Goal: Task Accomplishment & Management: Manage account settings

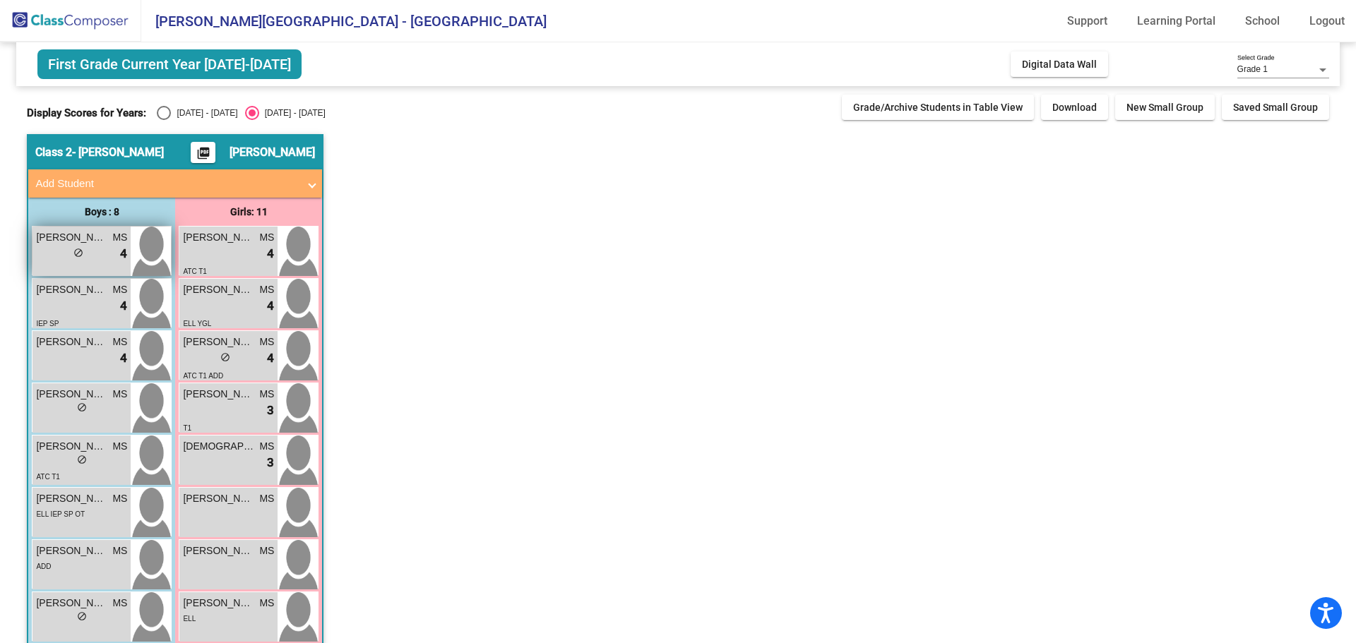
click at [82, 258] on div "lock do_not_disturb_alt" at bounding box center [78, 254] width 10 height 15
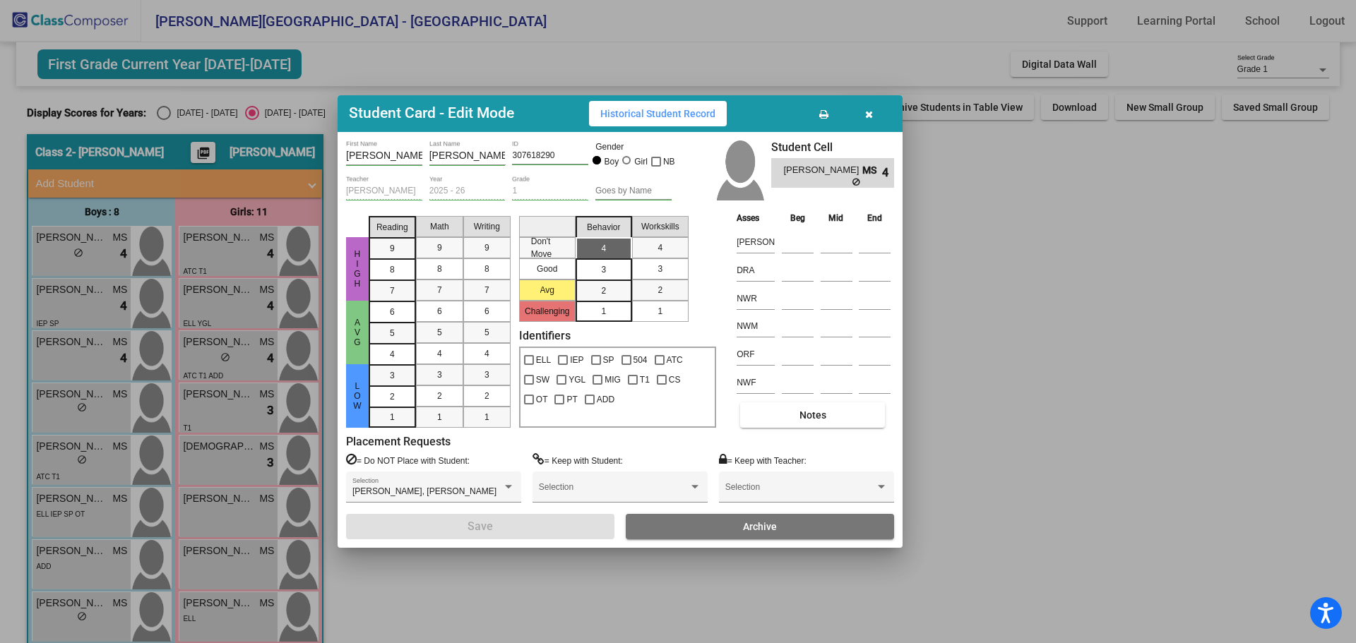
click at [869, 110] on icon "button" at bounding box center [869, 114] width 8 height 10
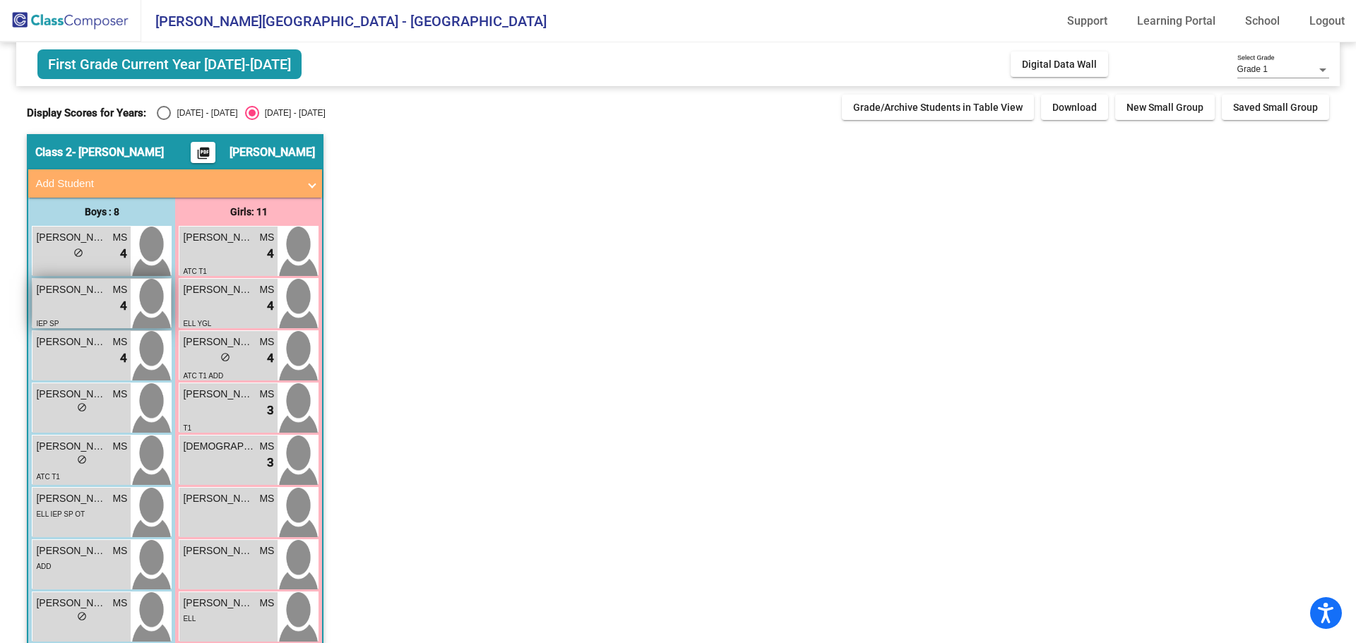
click at [88, 309] on div "lock do_not_disturb_alt 4" at bounding box center [81, 306] width 91 height 18
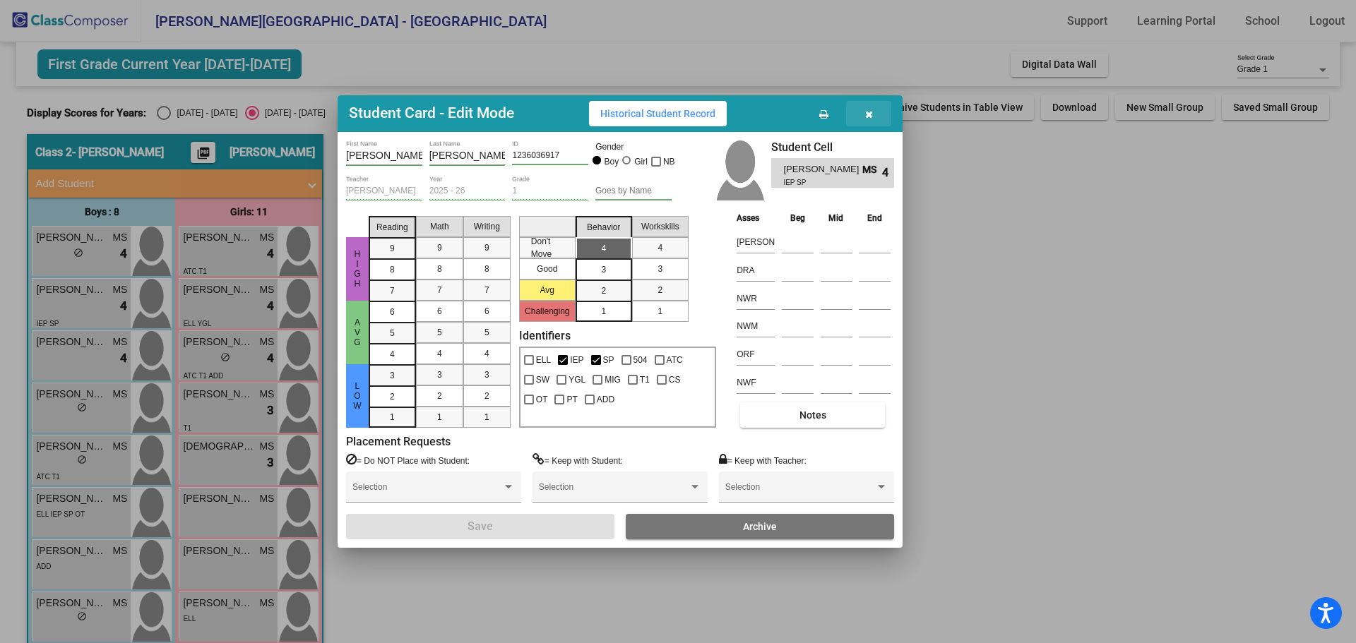
click at [865, 110] on icon "button" at bounding box center [869, 114] width 8 height 10
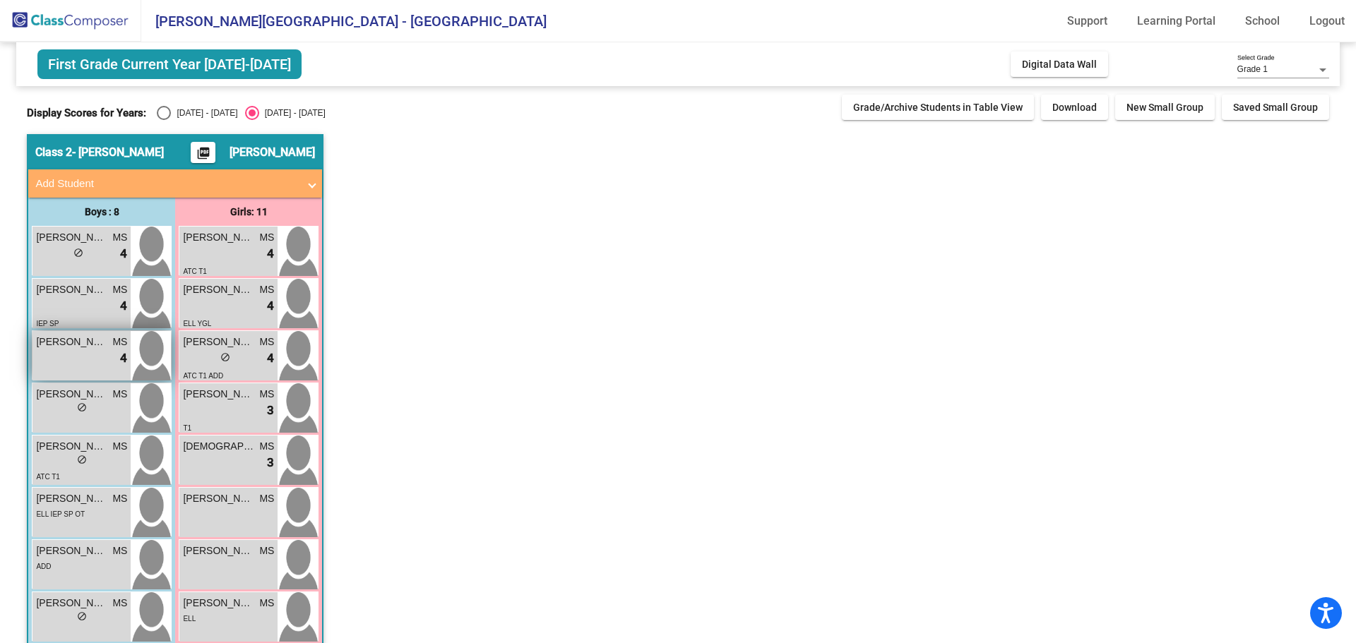
click at [59, 354] on div "lock do_not_disturb_alt 4" at bounding box center [81, 359] width 91 height 18
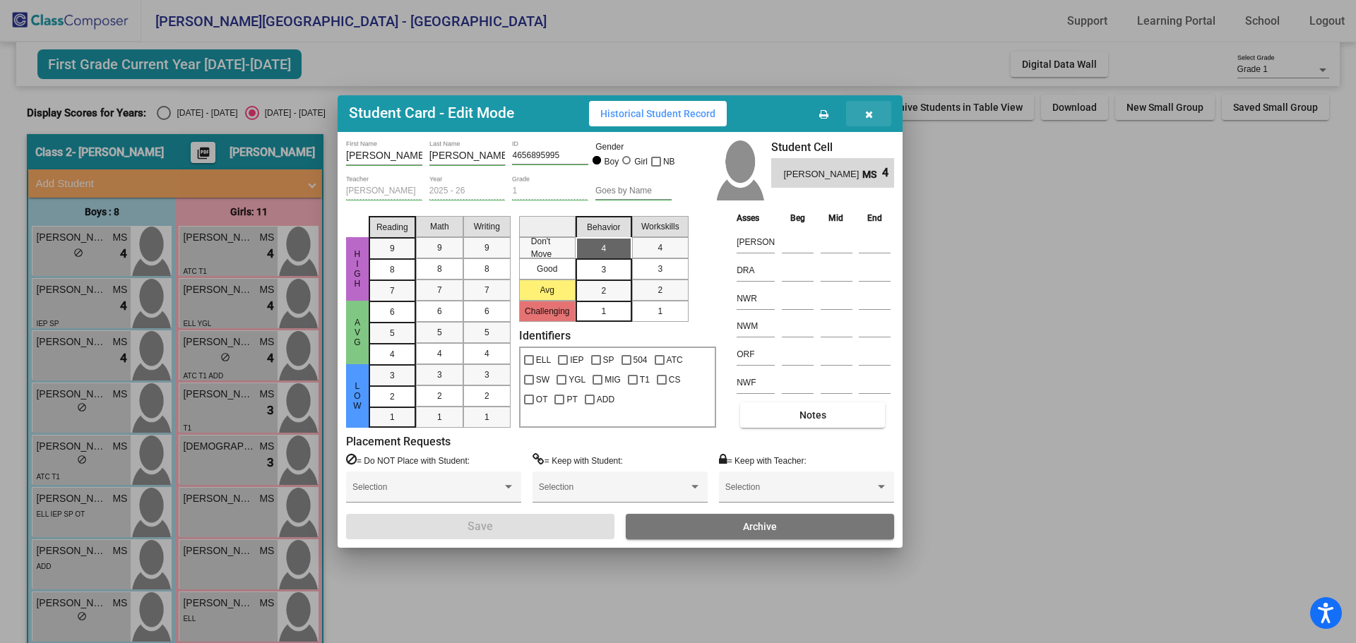
click at [873, 112] on button "button" at bounding box center [868, 113] width 45 height 25
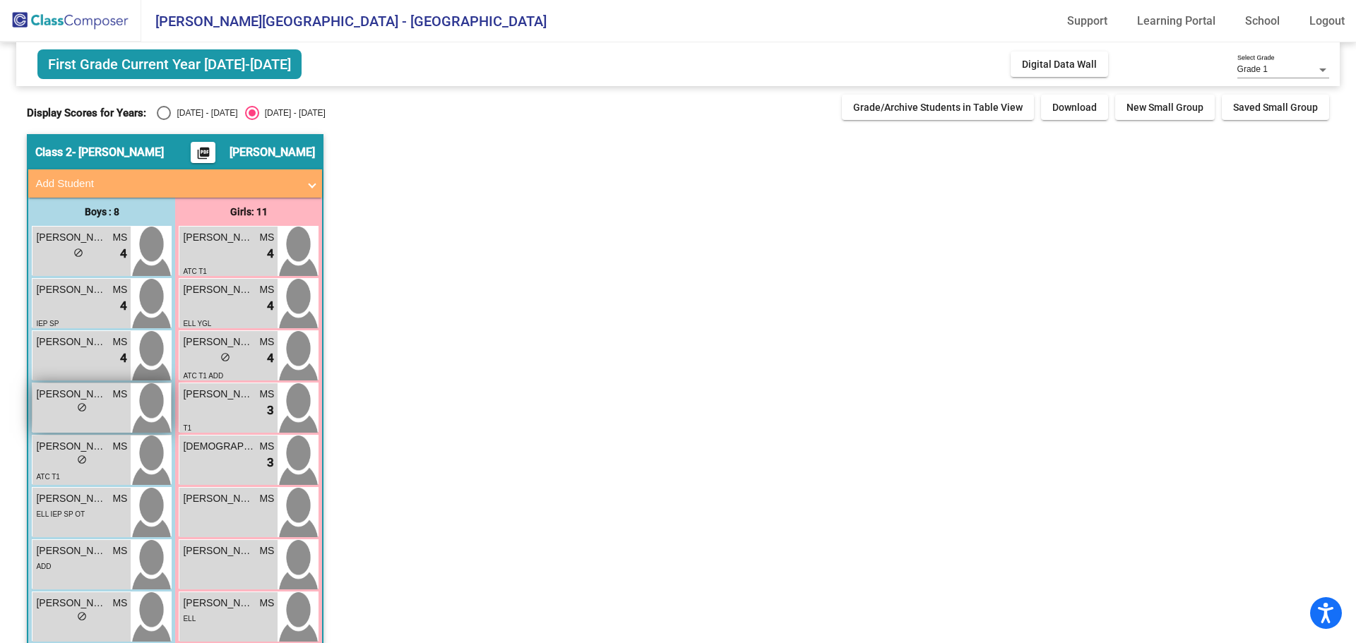
click at [60, 410] on div "lock do_not_disturb_alt" at bounding box center [81, 409] width 91 height 15
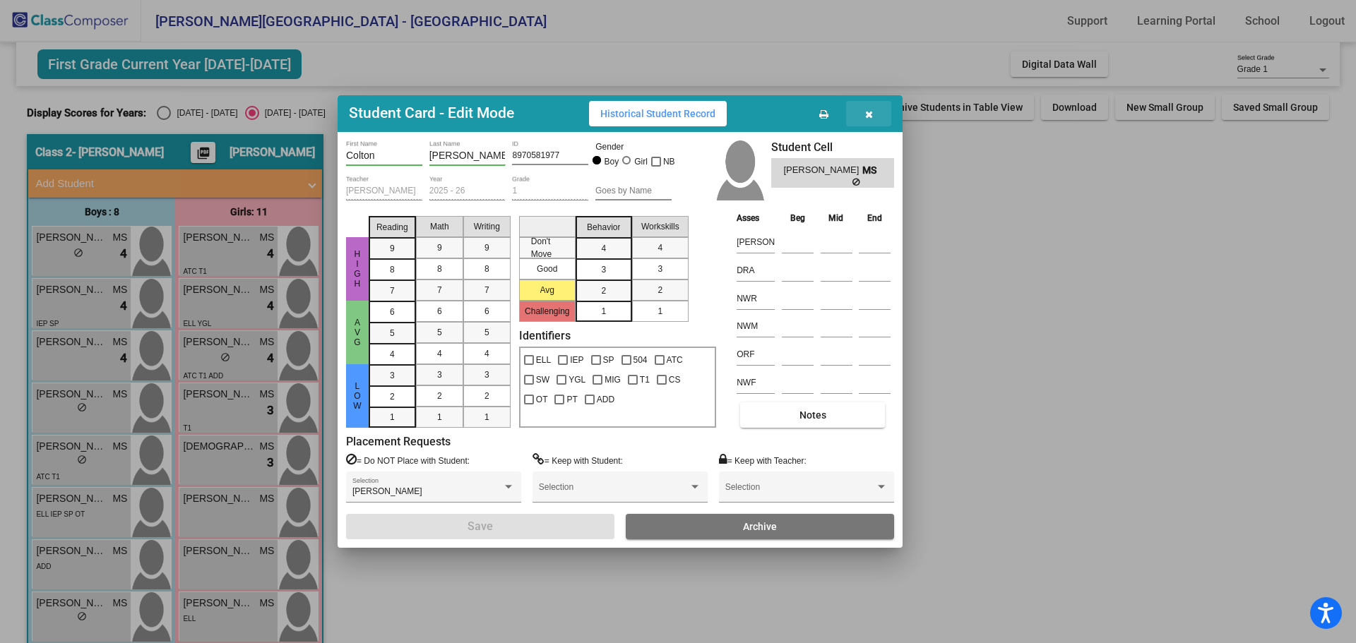
click at [870, 113] on icon "button" at bounding box center [869, 114] width 8 height 10
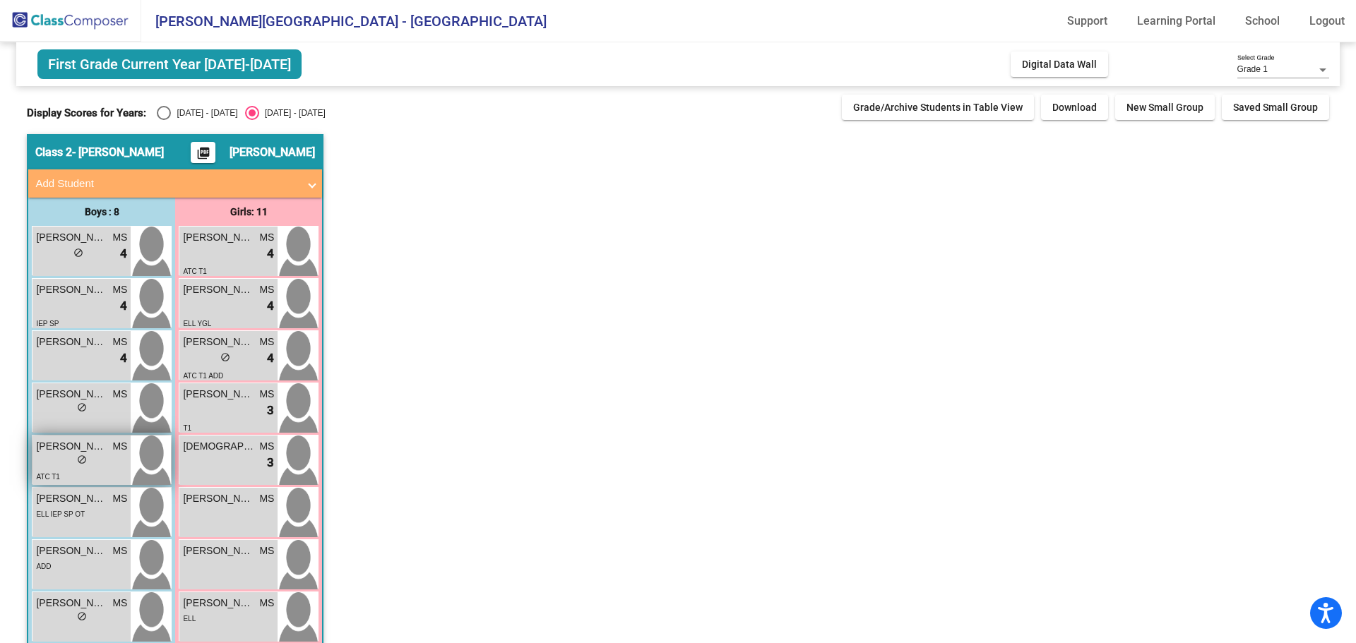
click at [99, 458] on div "lock do_not_disturb_alt" at bounding box center [81, 461] width 91 height 15
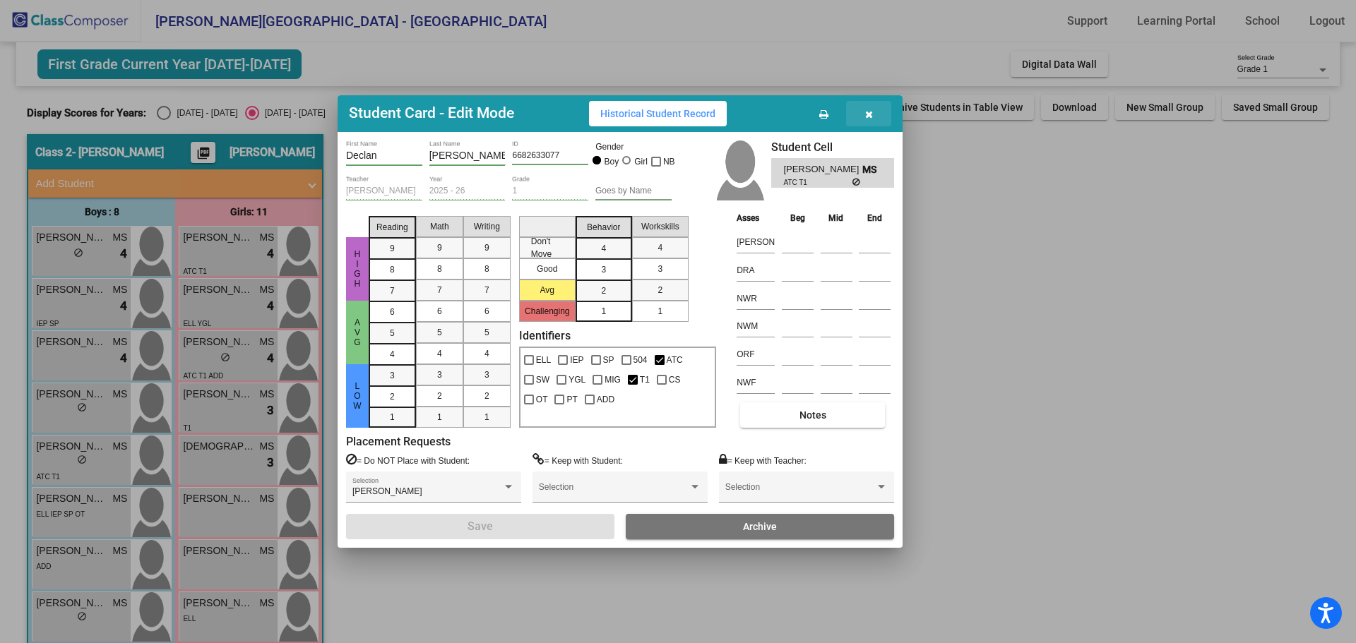
click at [876, 111] on button "button" at bounding box center [868, 113] width 45 height 25
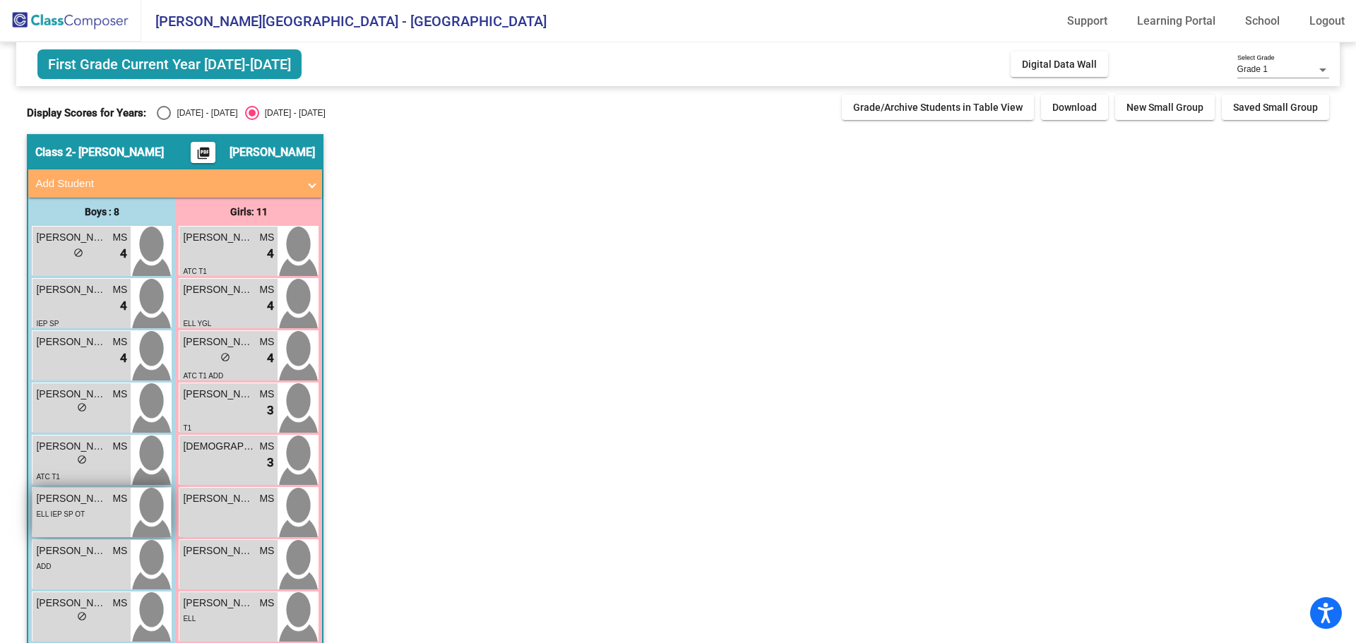
click at [96, 509] on div "ELL IEP SP OT" at bounding box center [81, 513] width 91 height 15
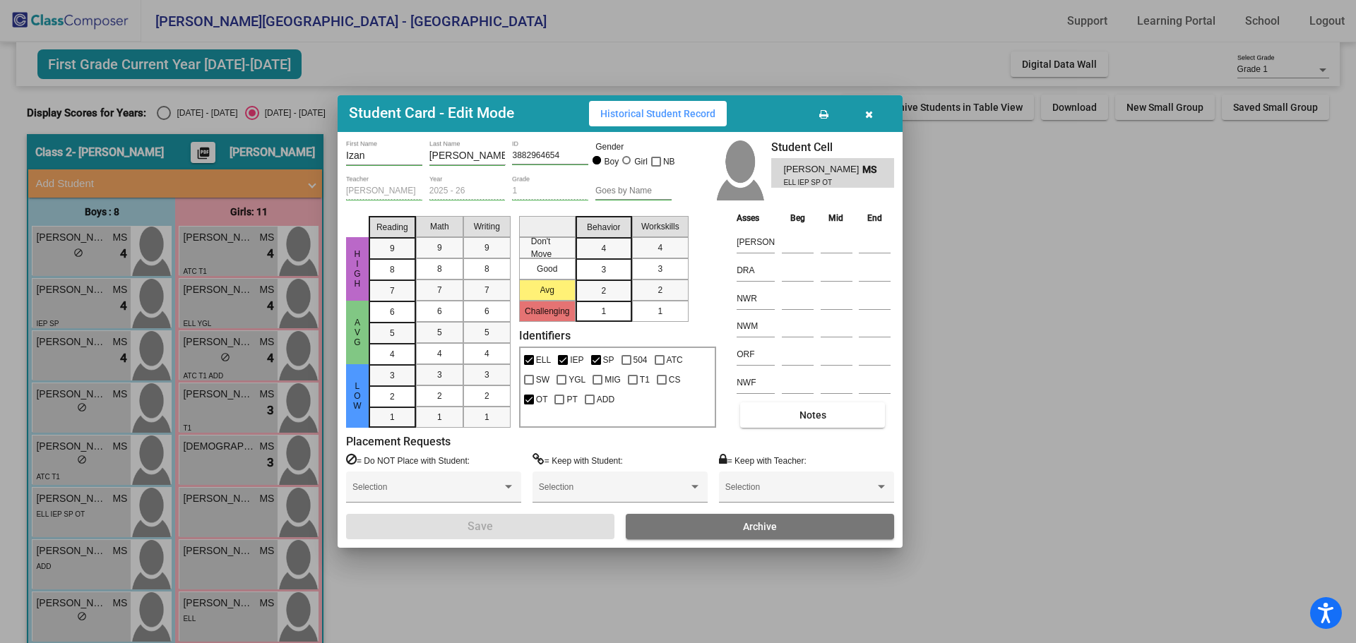
click at [868, 111] on icon "button" at bounding box center [869, 114] width 8 height 10
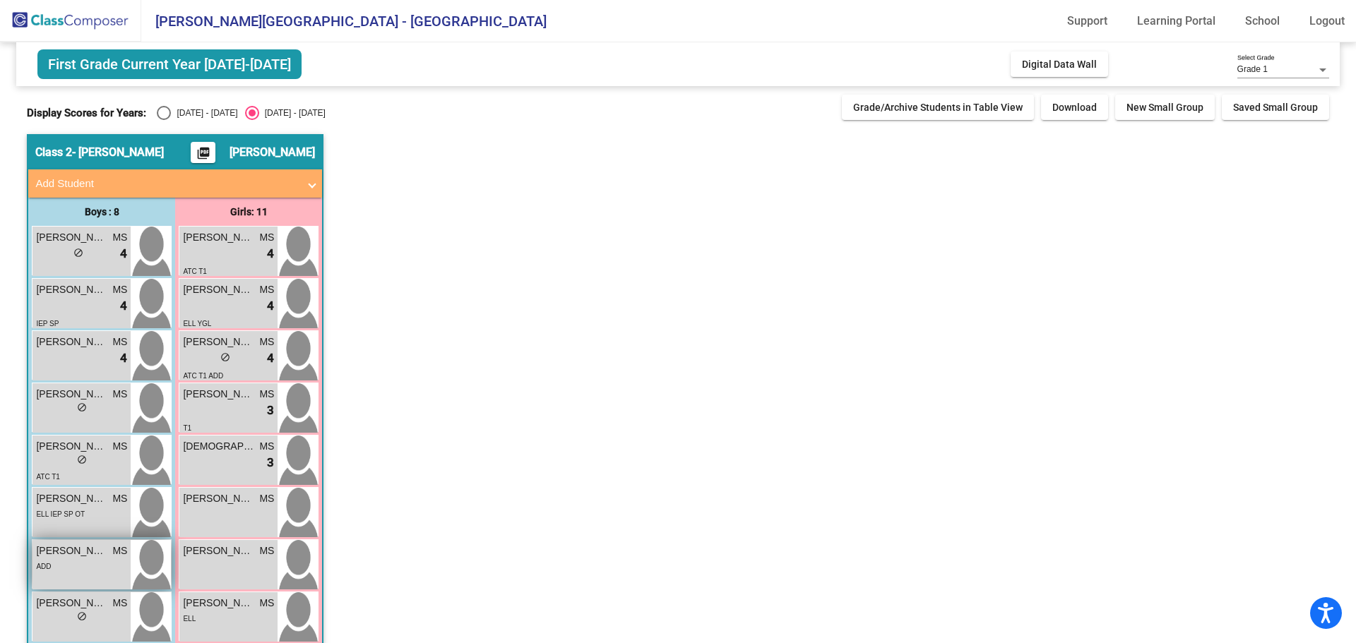
click at [77, 574] on div "[PERSON_NAME] MS lock do_not_disturb_alt ADD" at bounding box center [81, 564] width 98 height 49
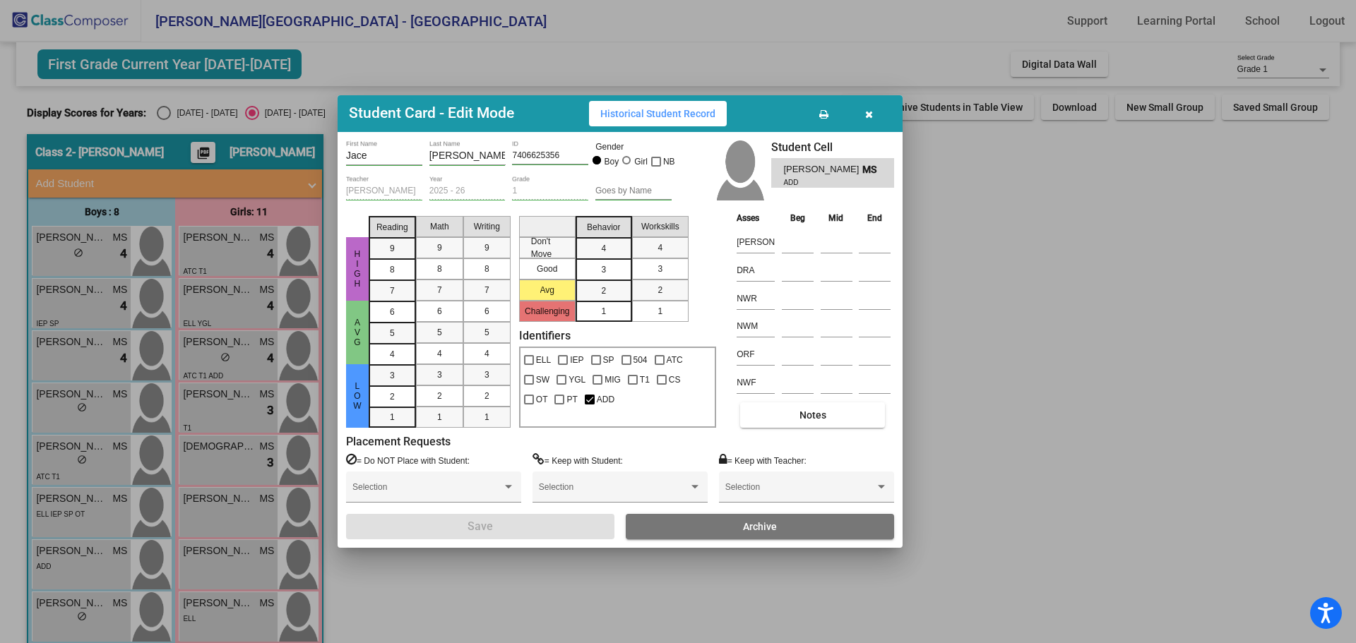
click at [873, 109] on button "button" at bounding box center [868, 113] width 45 height 25
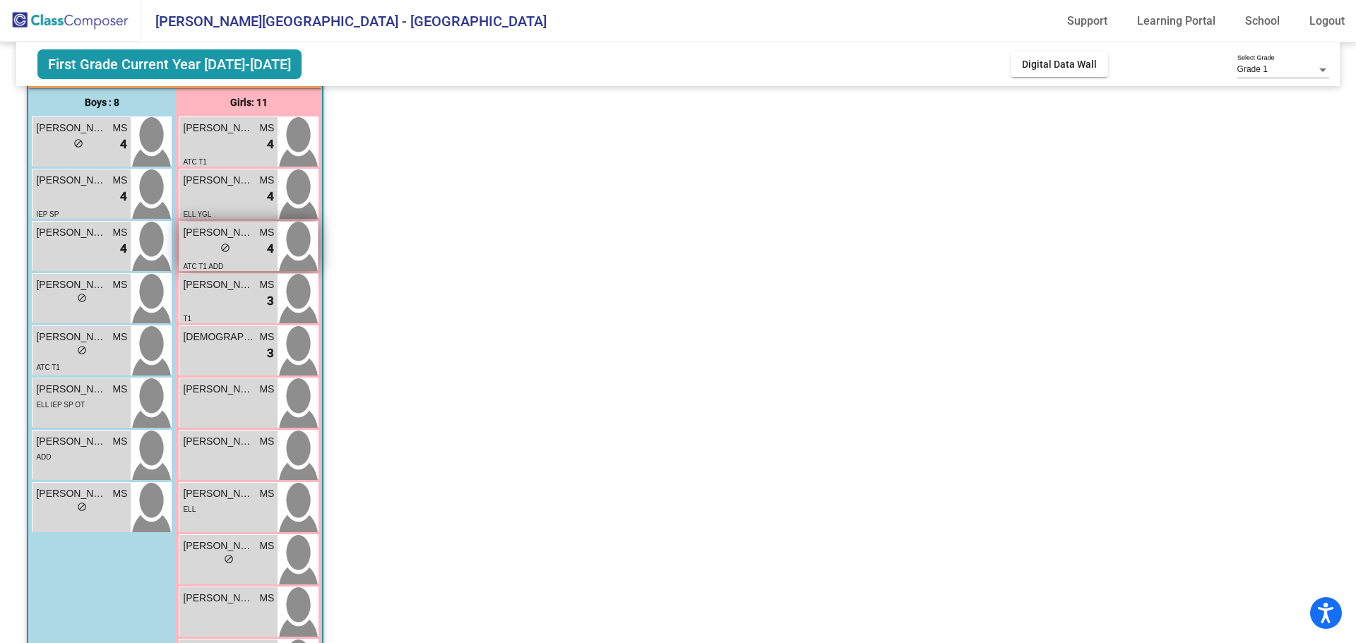
scroll to position [39, 0]
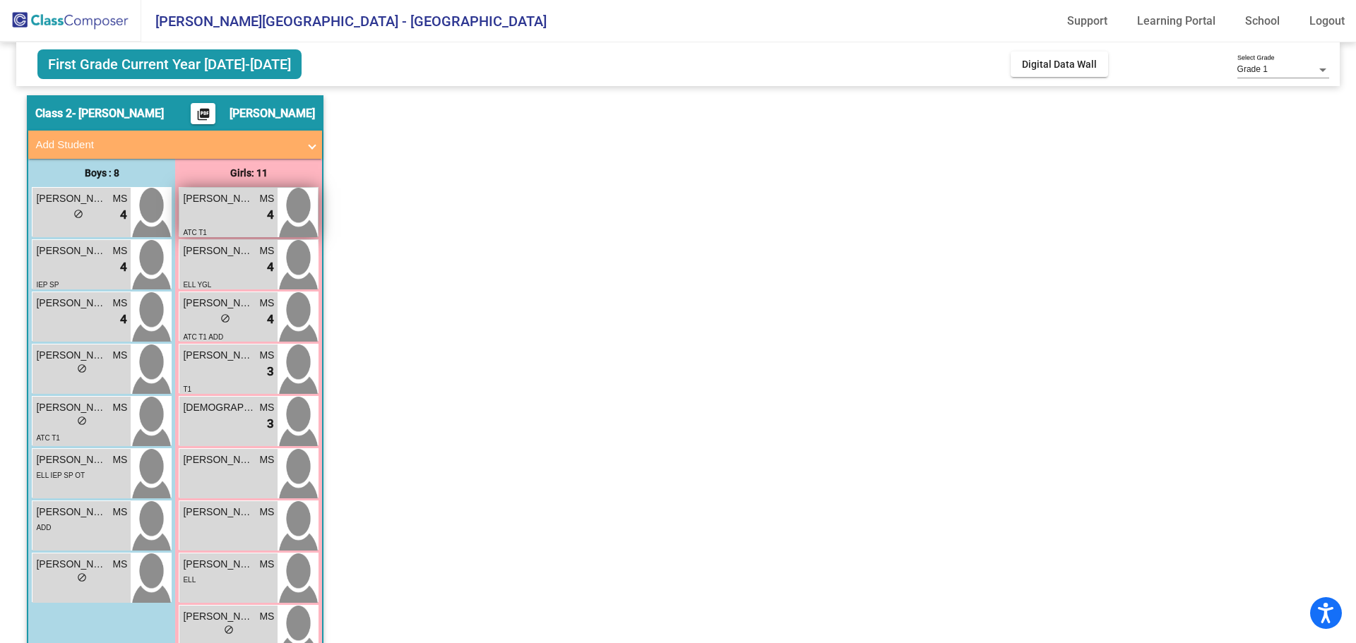
click at [256, 222] on div "lock do_not_disturb_alt 4" at bounding box center [228, 215] width 91 height 18
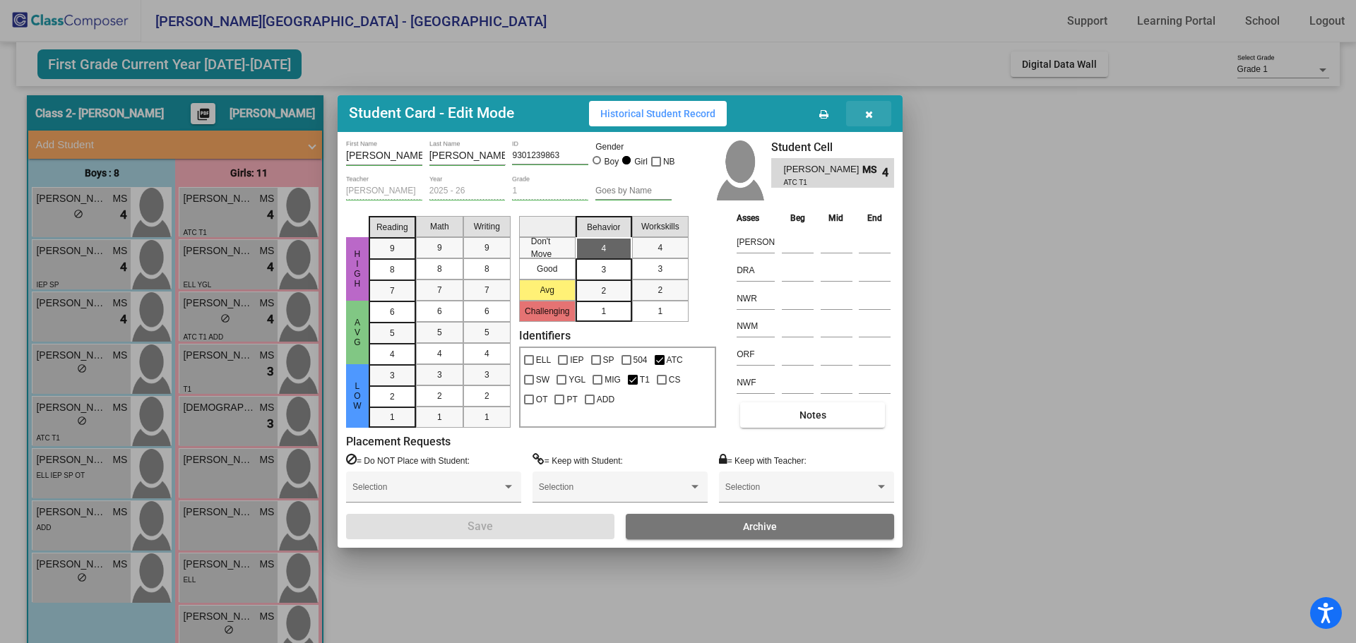
click at [866, 111] on icon "button" at bounding box center [869, 114] width 8 height 10
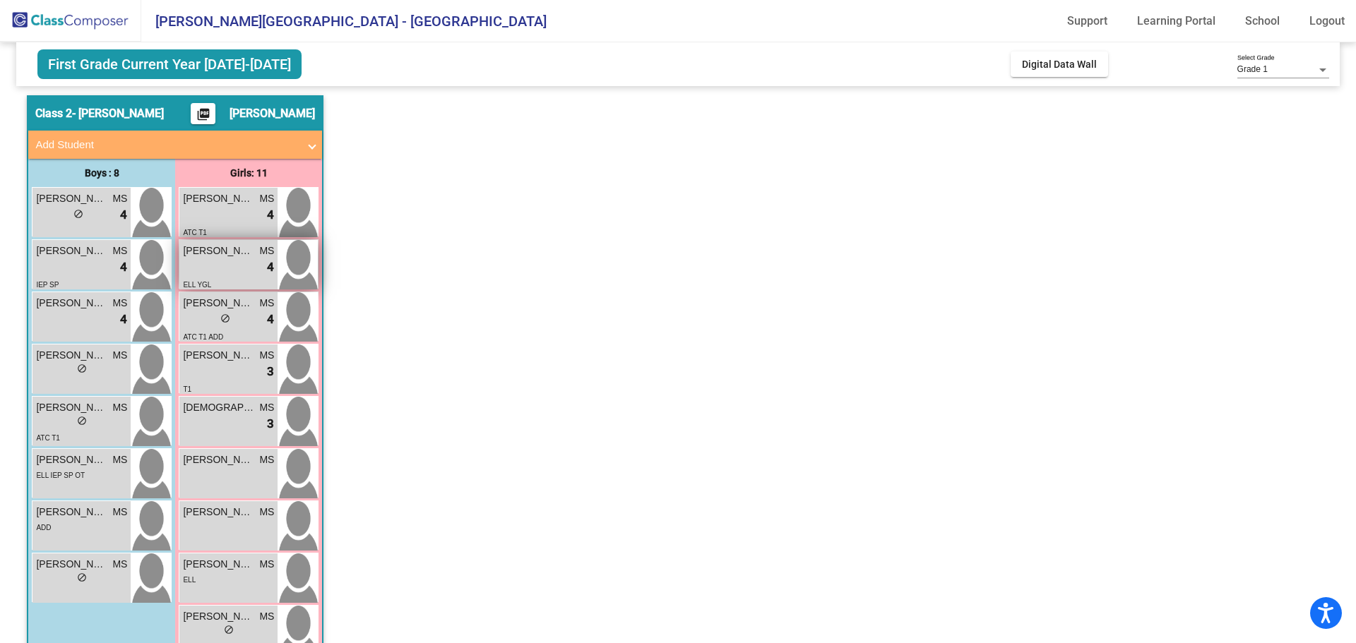
click at [236, 256] on span "[PERSON_NAME]" at bounding box center [218, 251] width 71 height 15
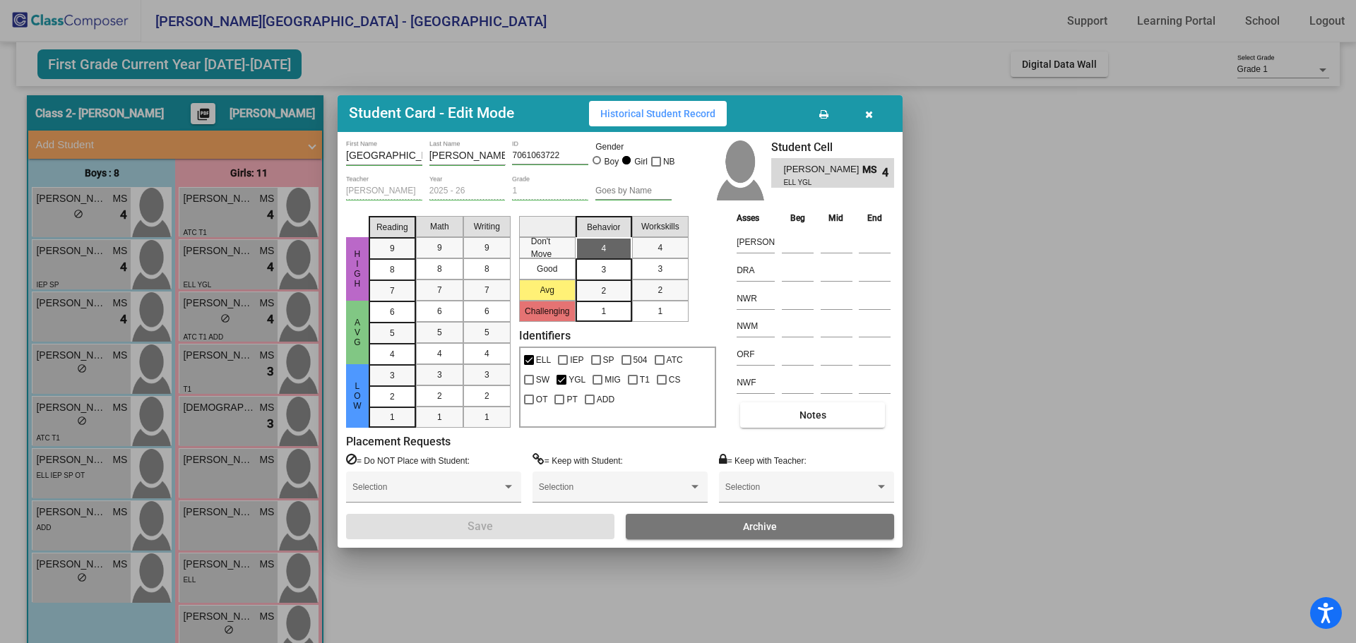
click at [871, 115] on icon "button" at bounding box center [869, 114] width 8 height 10
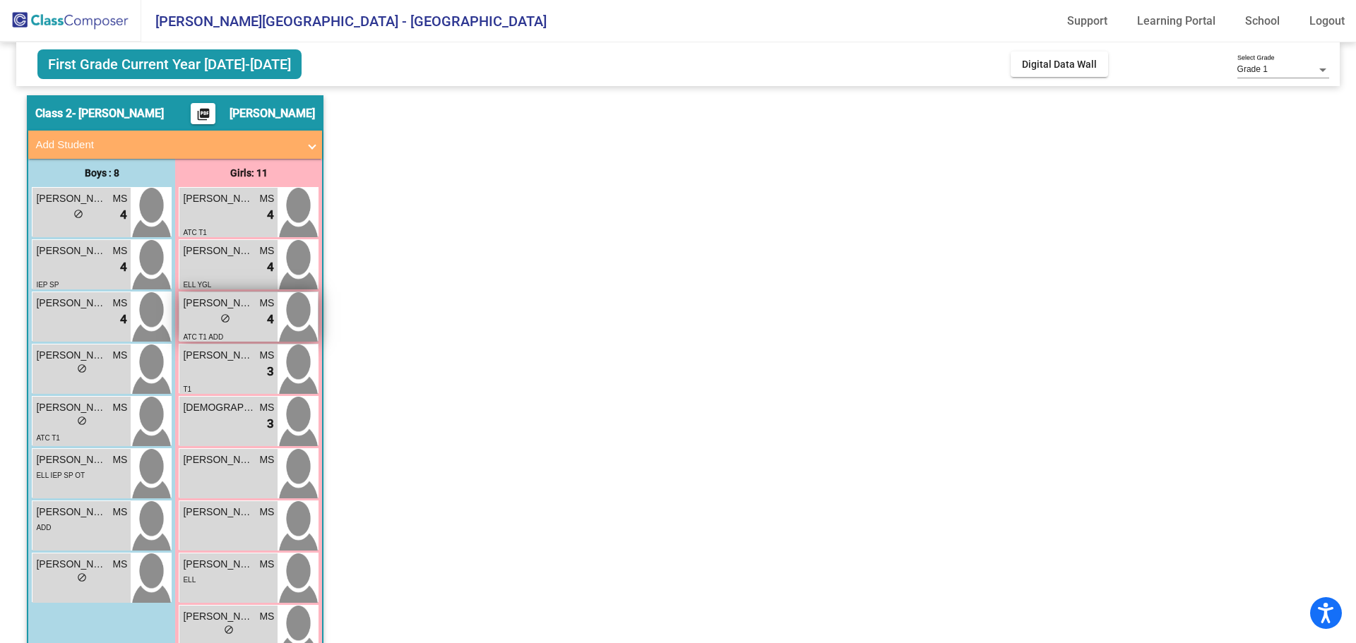
click at [189, 318] on div "lock do_not_disturb_alt 4" at bounding box center [228, 320] width 91 height 18
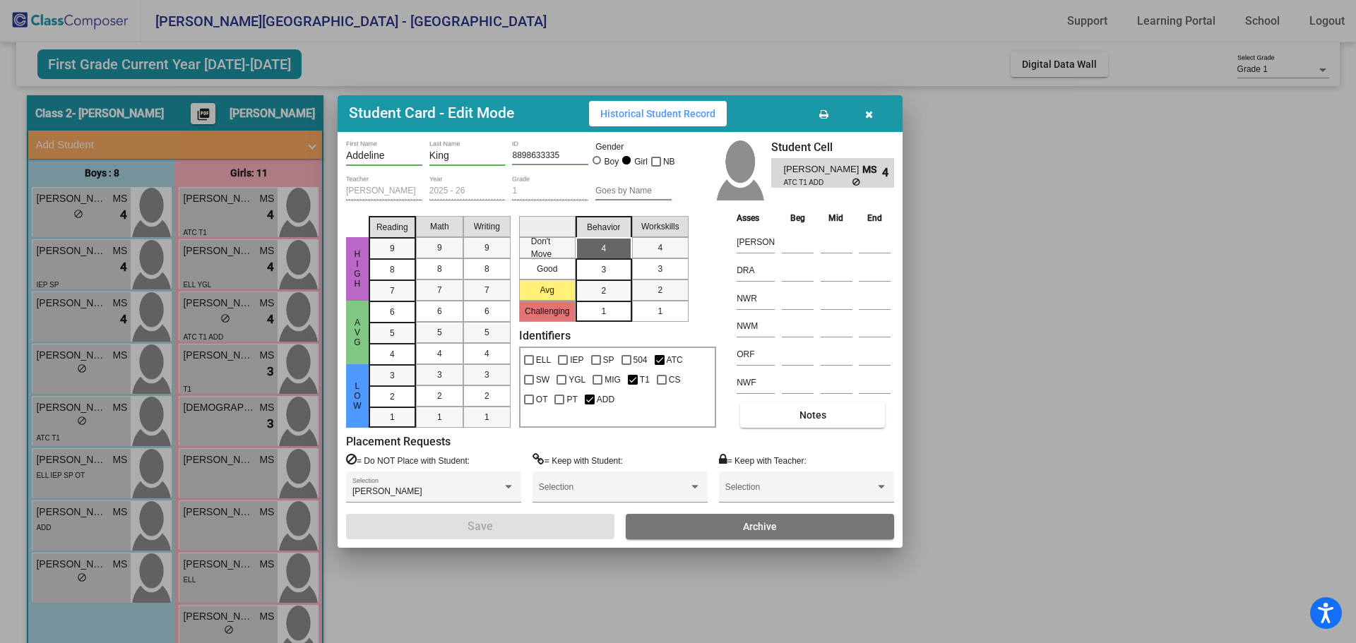
click at [871, 114] on icon "button" at bounding box center [869, 114] width 8 height 10
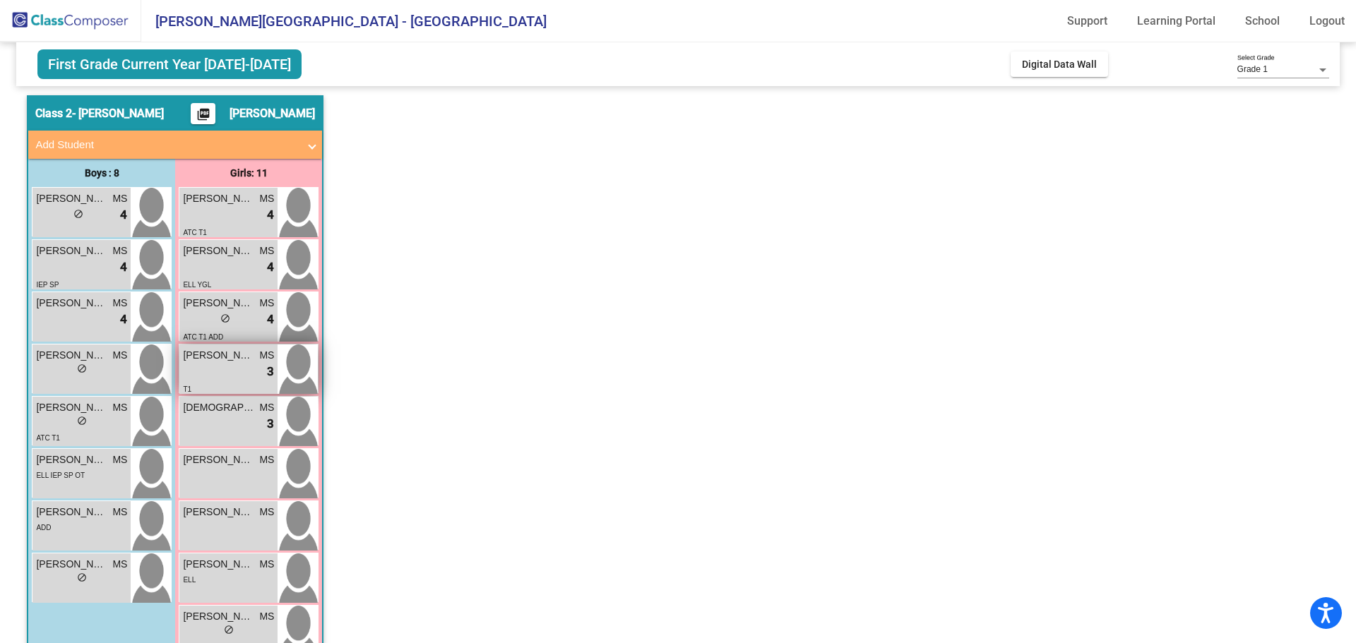
click at [214, 375] on div "lock do_not_disturb_alt 3" at bounding box center [228, 372] width 91 height 18
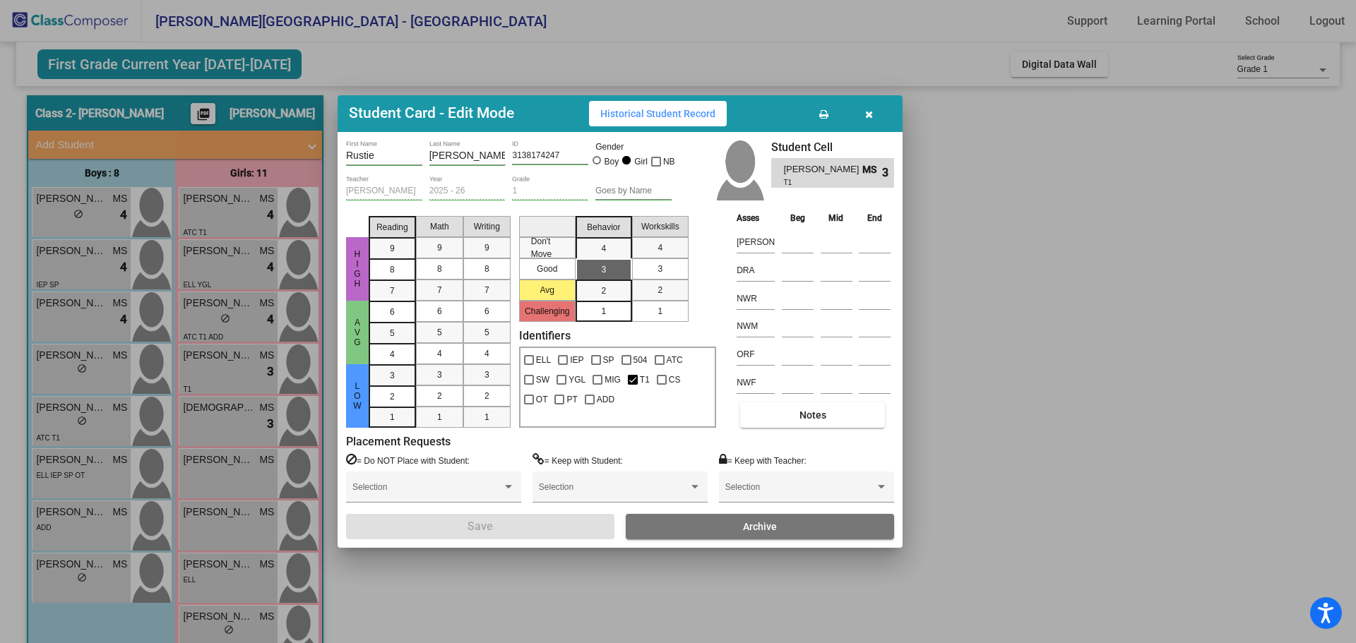
click at [869, 111] on icon "button" at bounding box center [869, 114] width 8 height 10
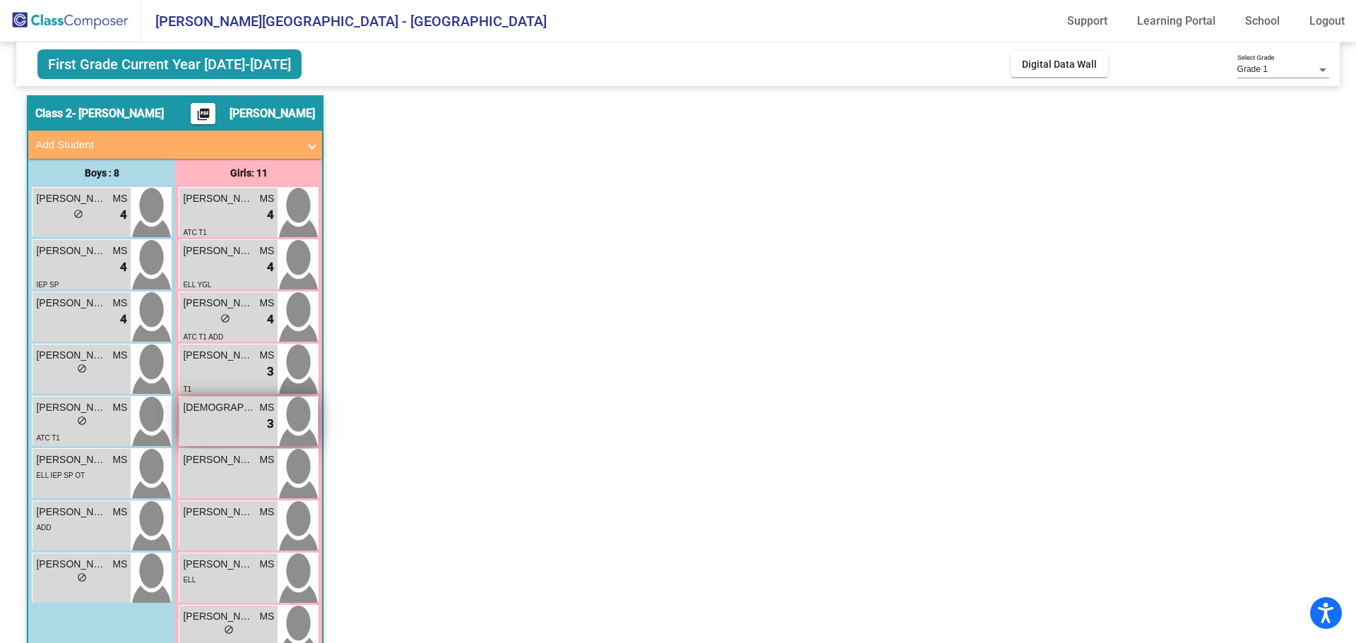
click at [214, 429] on div "lock do_not_disturb_alt 3" at bounding box center [228, 424] width 91 height 18
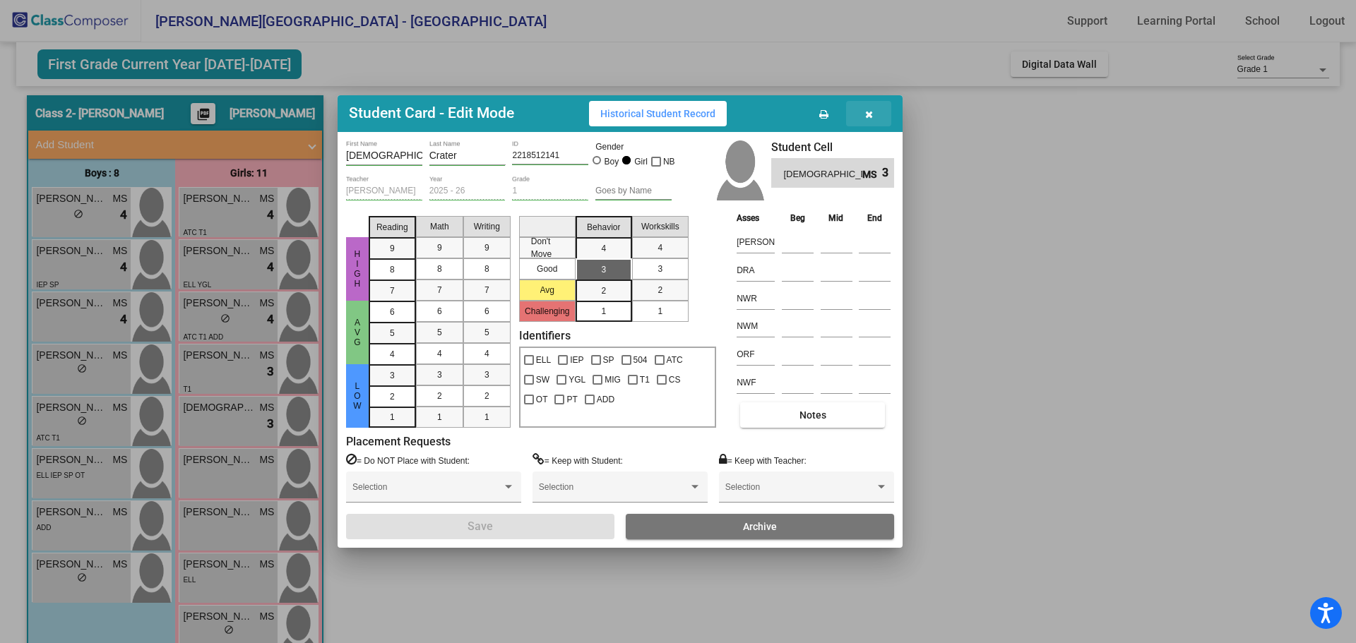
click at [869, 114] on icon "button" at bounding box center [869, 114] width 8 height 10
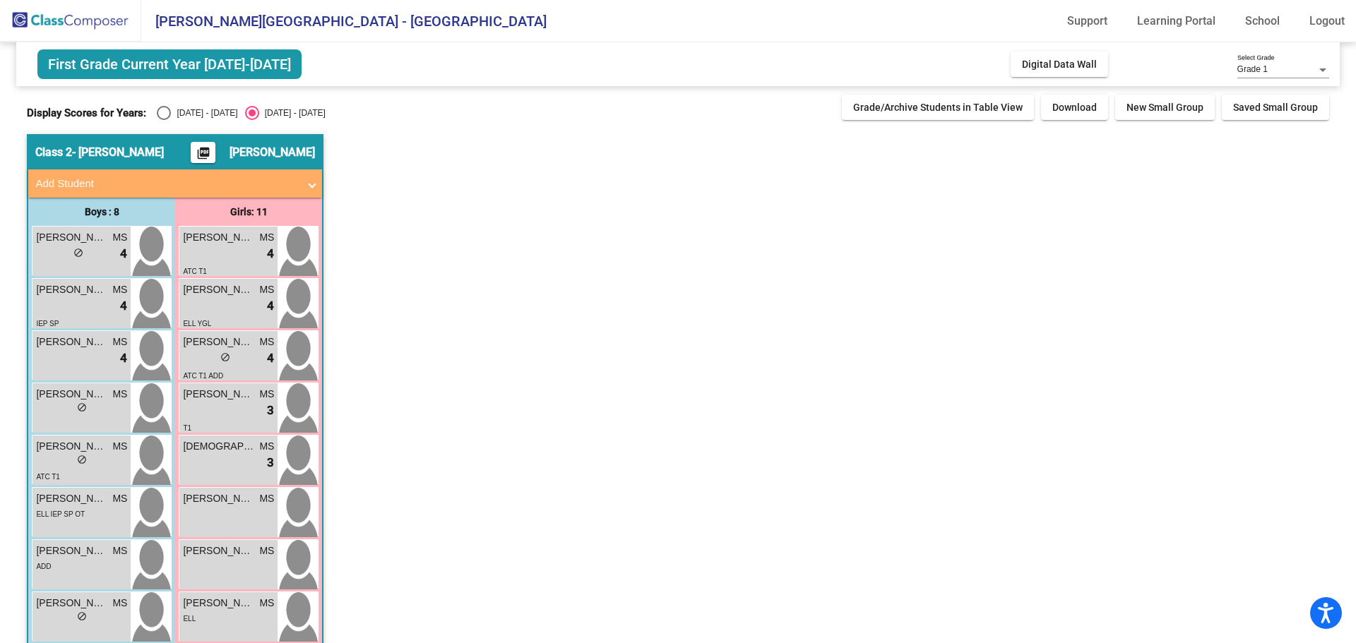
scroll to position [141, 0]
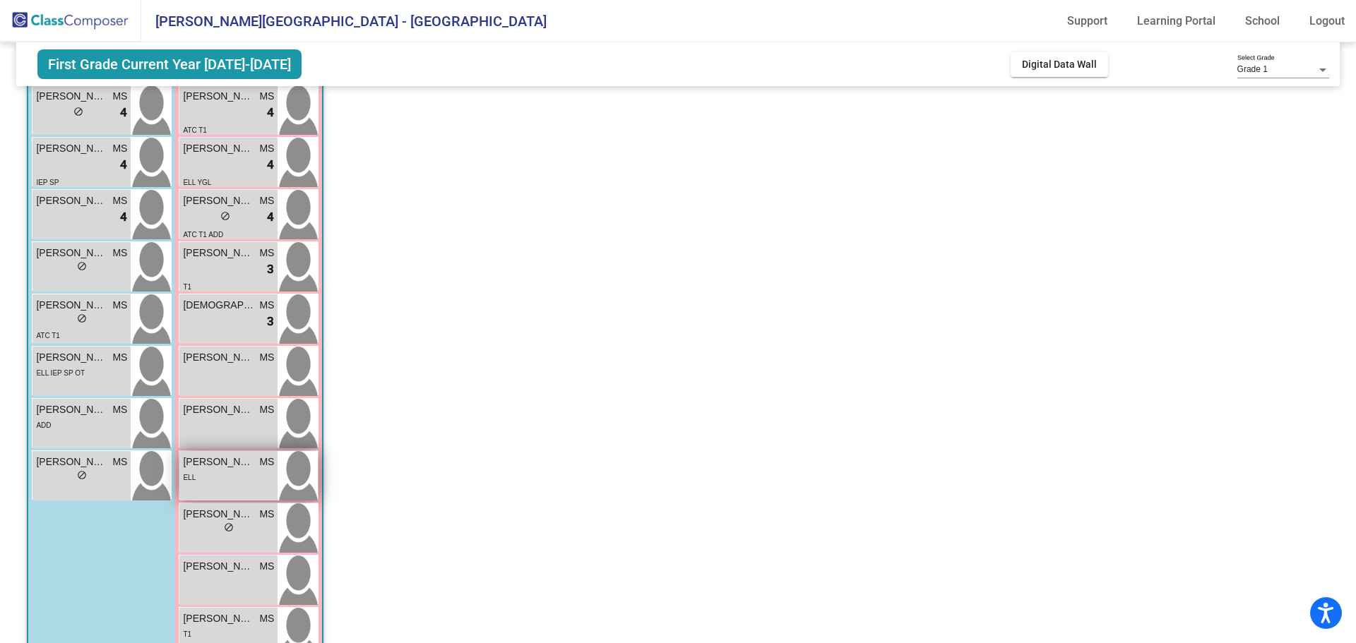
click at [228, 477] on div "ELL" at bounding box center [228, 477] width 91 height 15
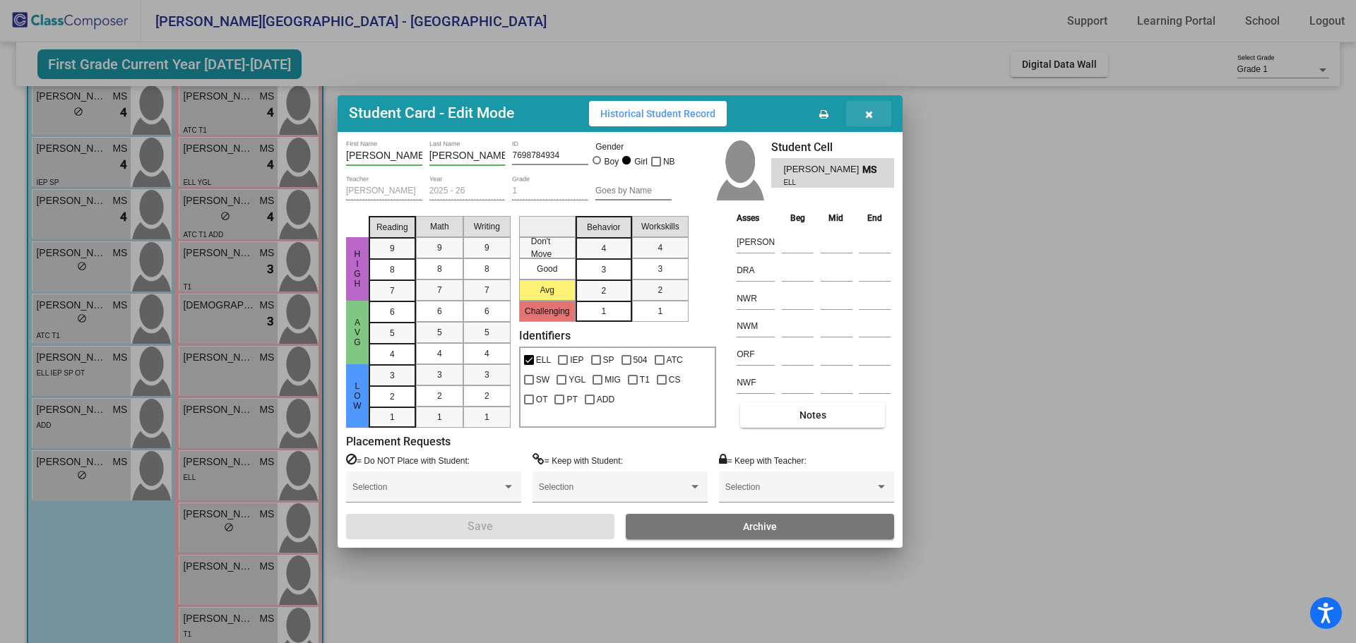
click at [866, 117] on icon "button" at bounding box center [869, 114] width 8 height 10
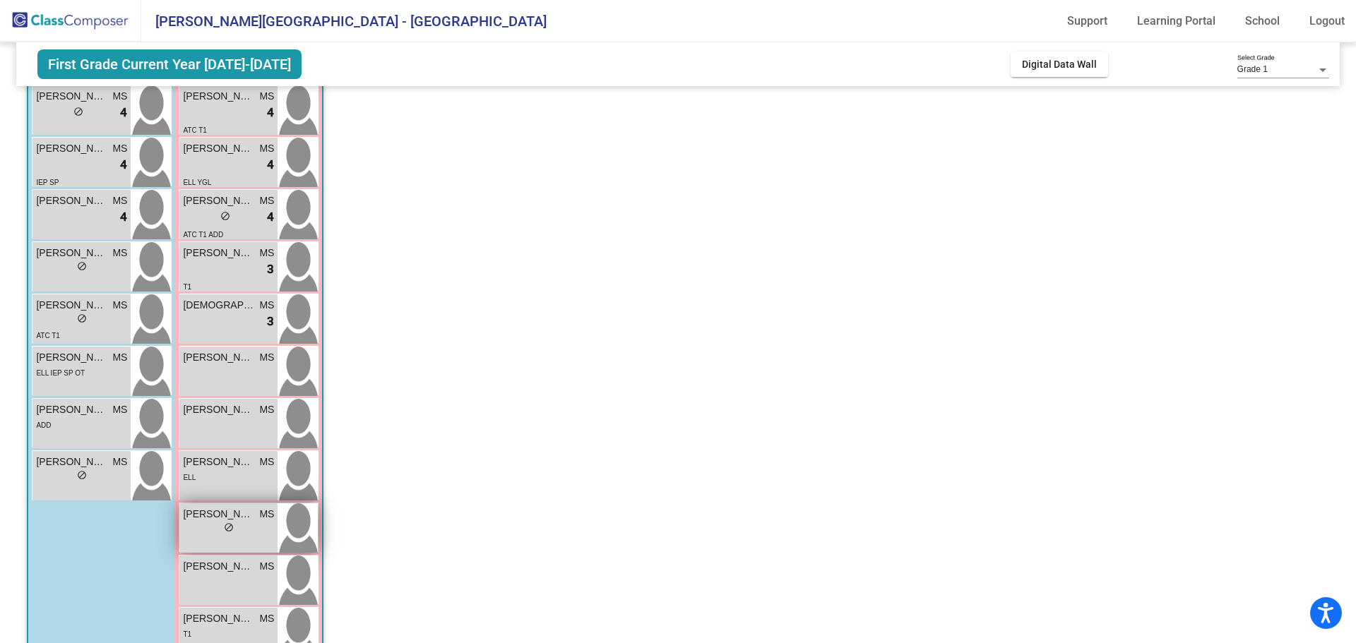
click at [246, 525] on div "lock do_not_disturb_alt" at bounding box center [228, 529] width 91 height 15
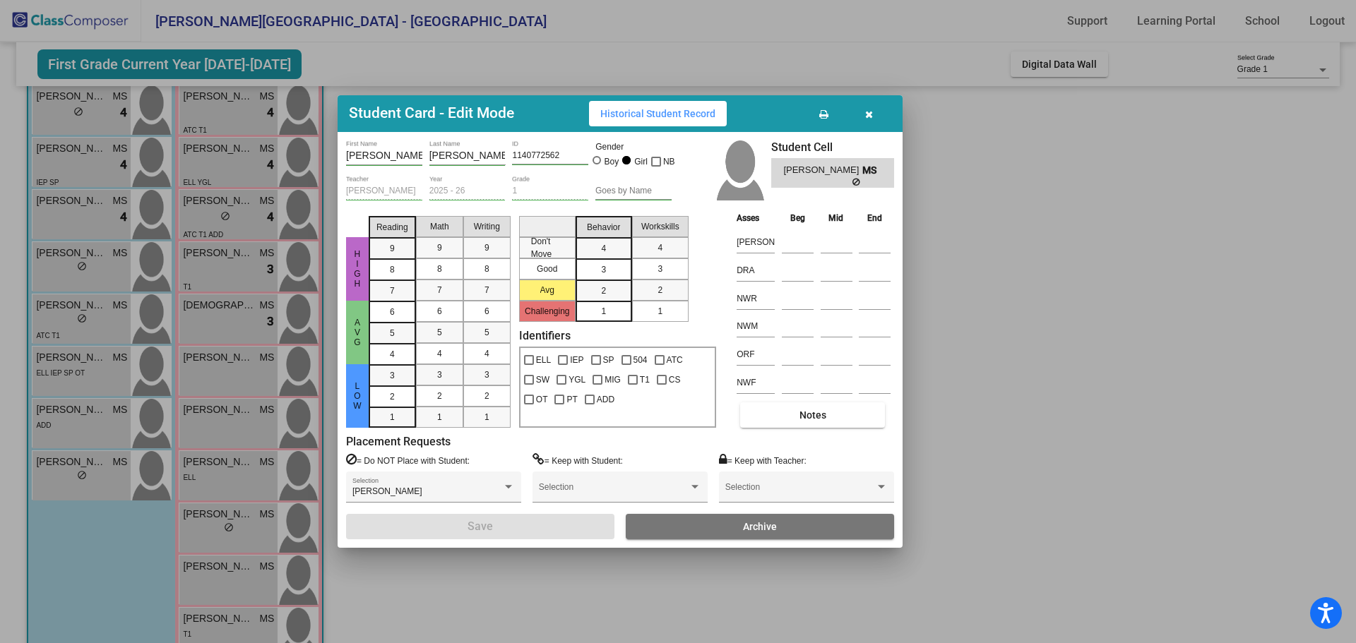
click at [871, 113] on icon "button" at bounding box center [869, 114] width 8 height 10
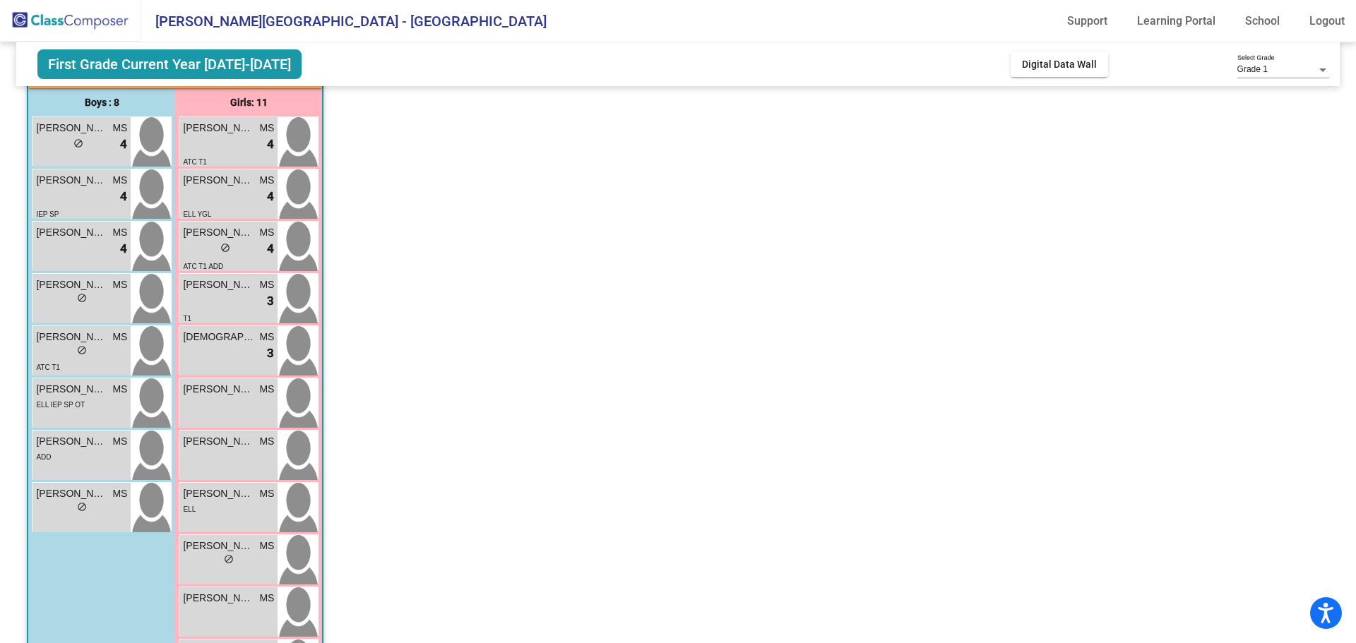
scroll to position [180, 0]
